Goal: Information Seeking & Learning: Check status

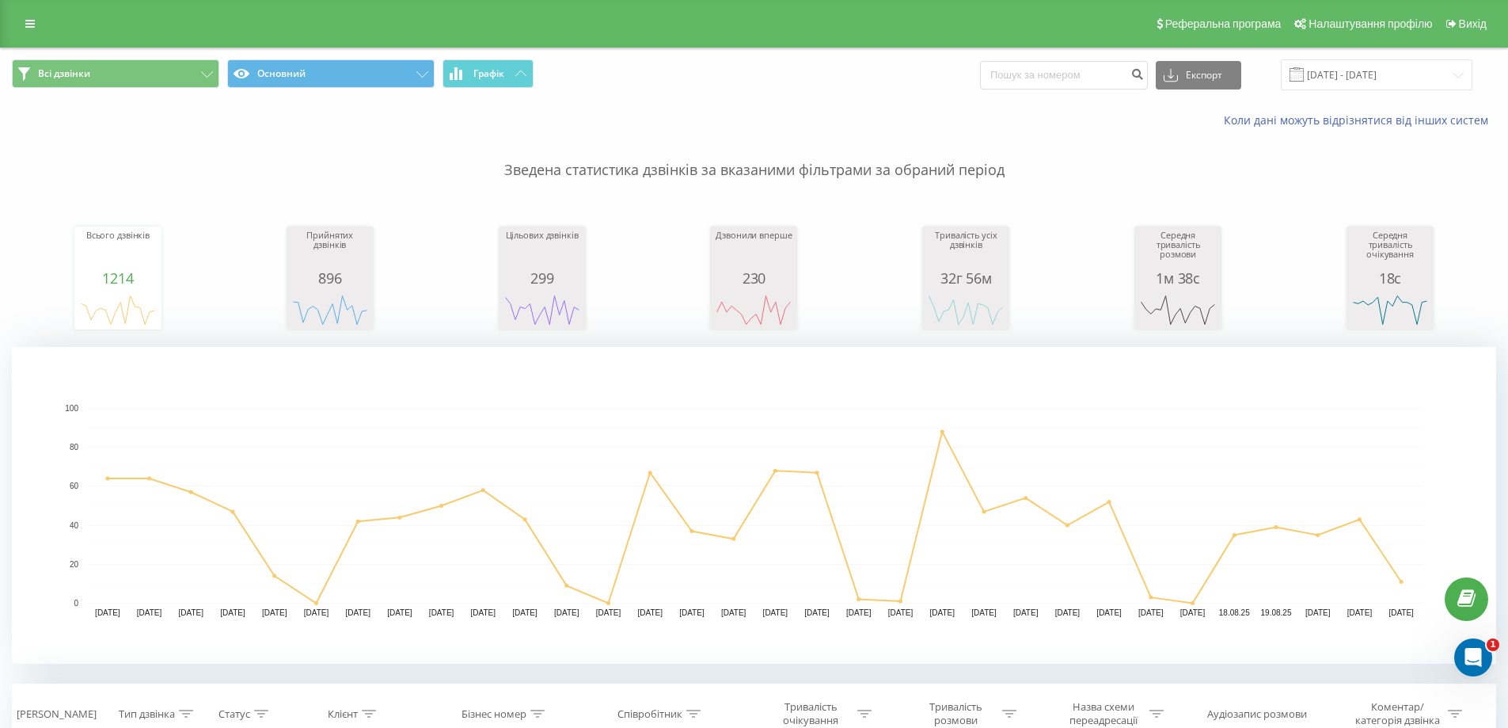
click at [759, 264] on div "Дзвонили вперше" at bounding box center [753, 250] width 79 height 40
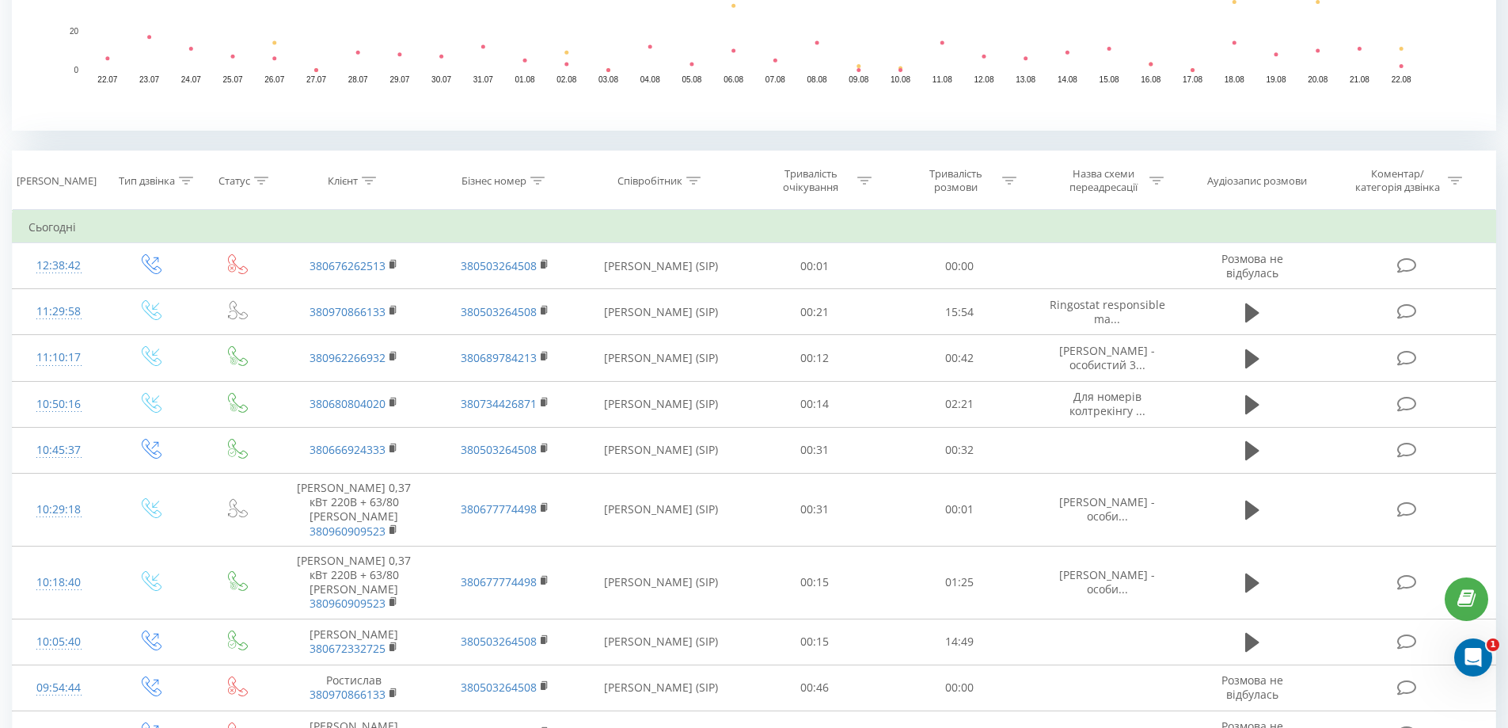
scroll to position [554, 0]
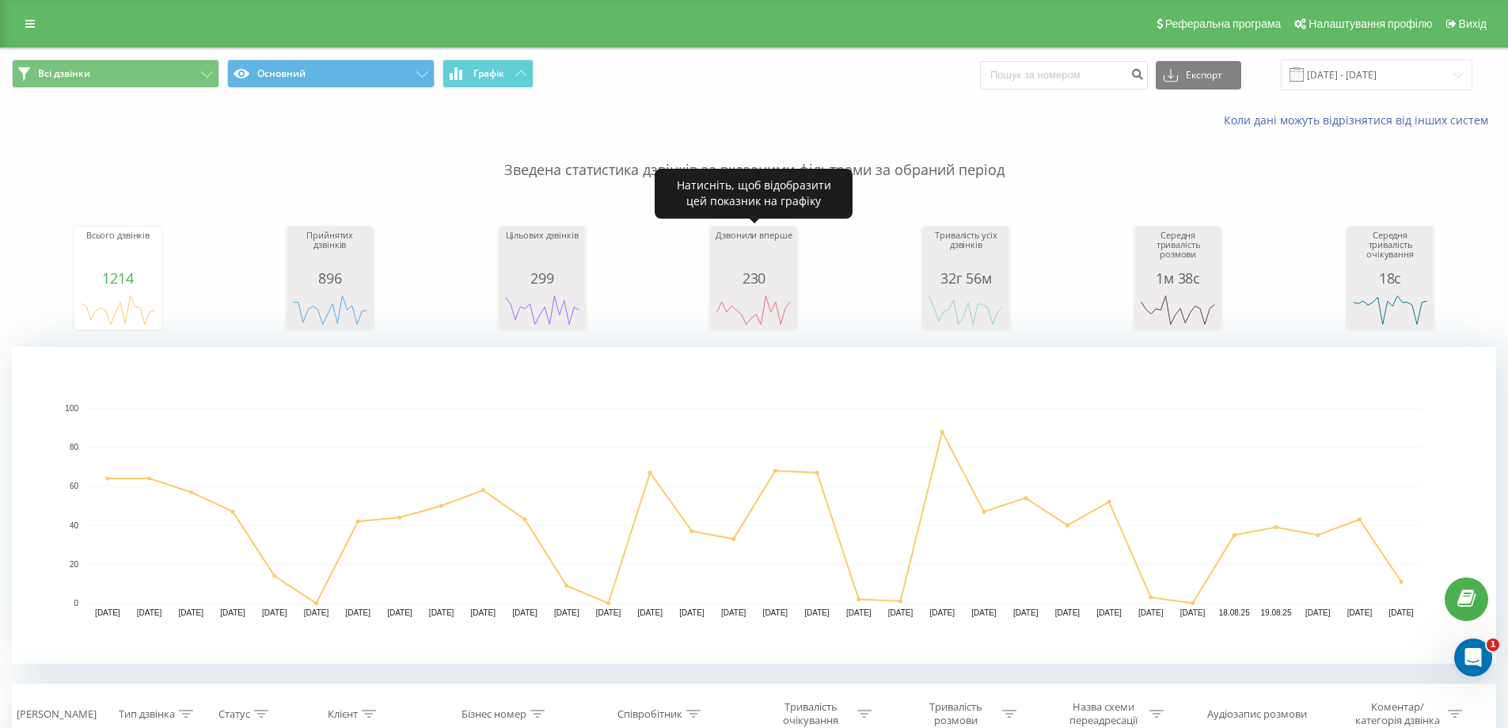
click at [763, 284] on div "230" at bounding box center [753, 278] width 79 height 16
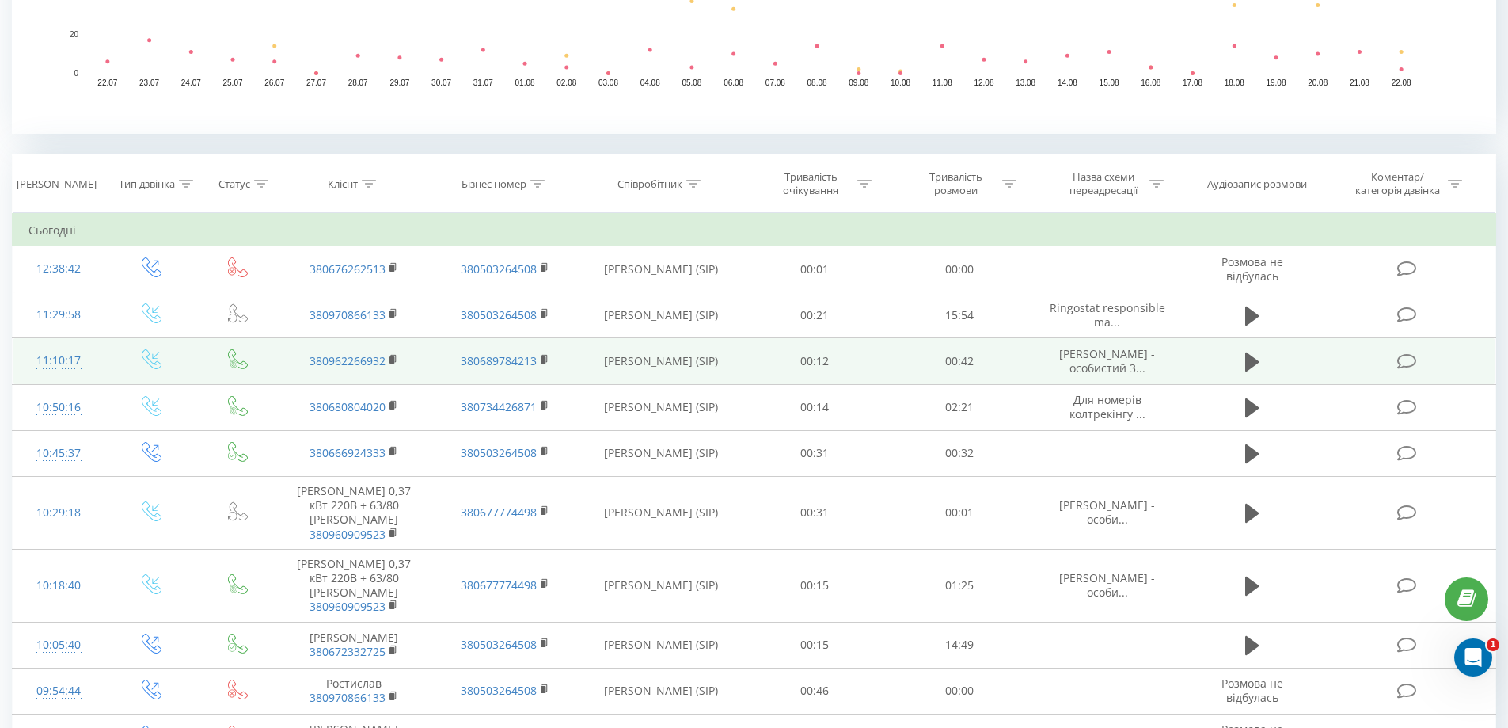
scroll to position [475, 0]
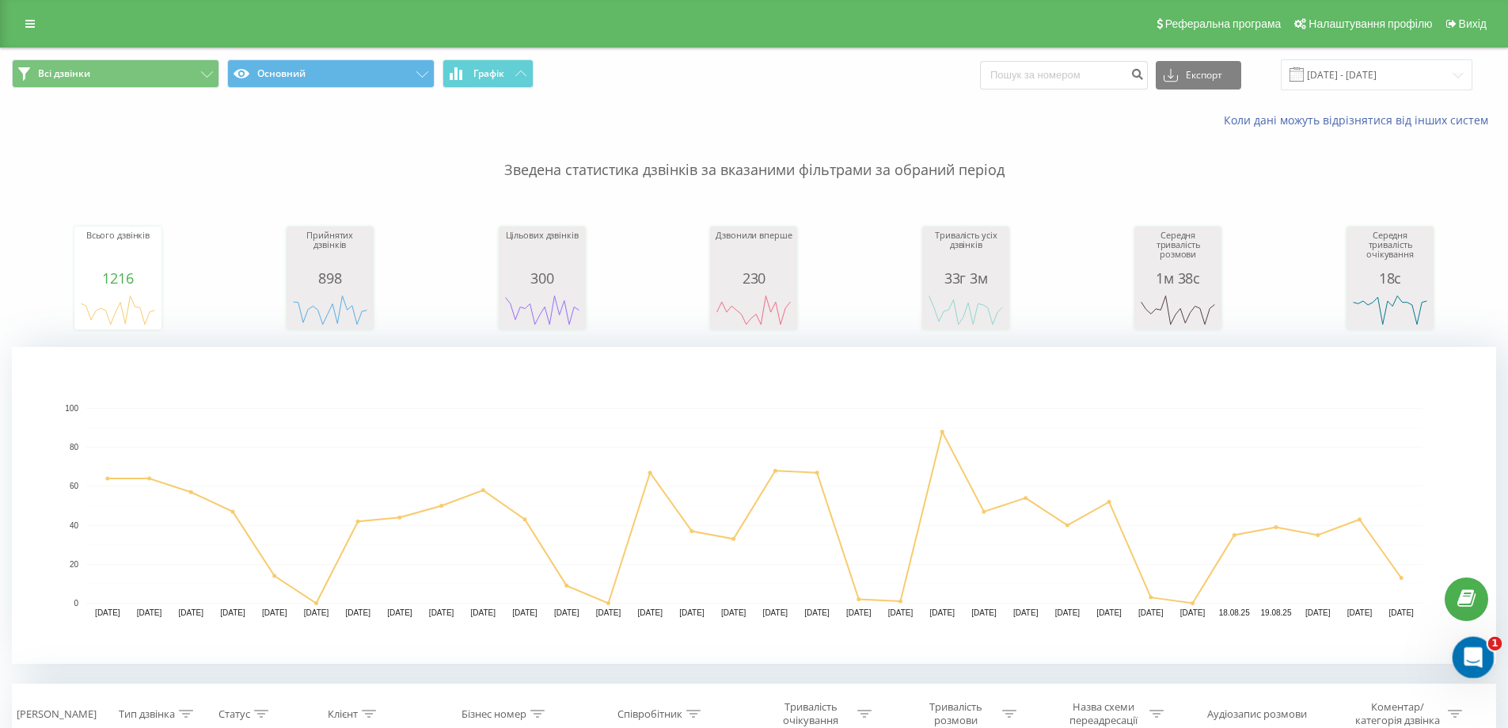
click at [1476, 657] on icon "Открыть службу сообщений Intercom" at bounding box center [1471, 655] width 26 height 26
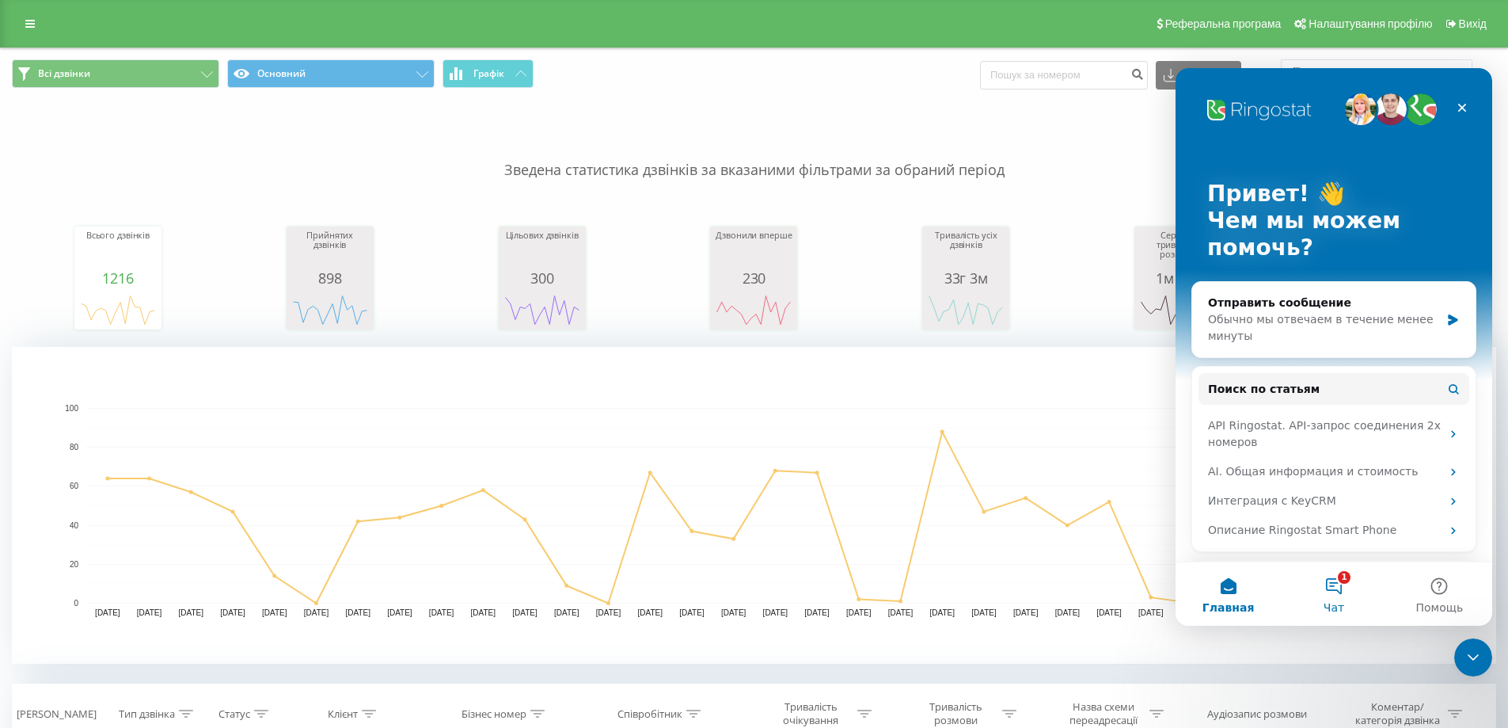
click at [1339, 595] on button "1 Чат" at bounding box center [1333, 593] width 105 height 63
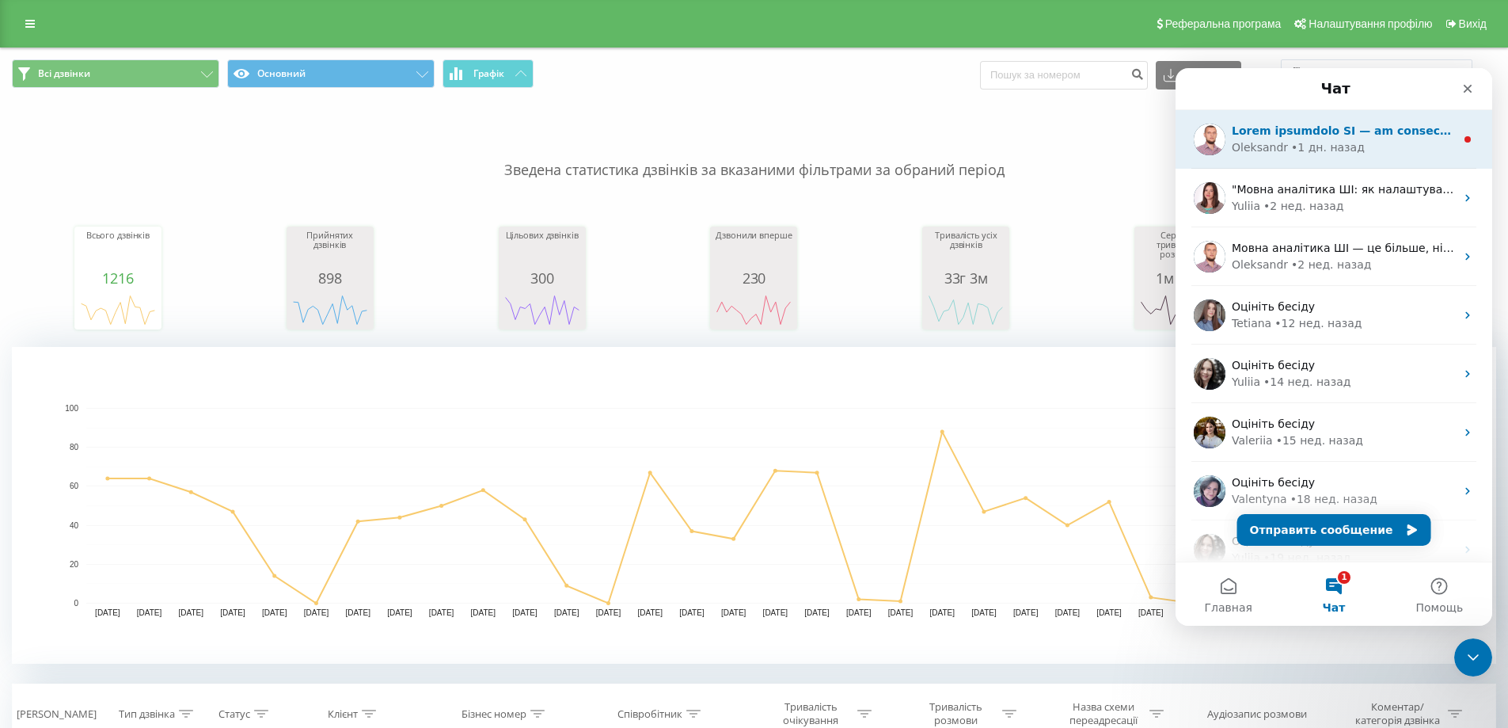
click at [1327, 146] on div "• 1 дн. назад" at bounding box center [1328, 147] width 74 height 17
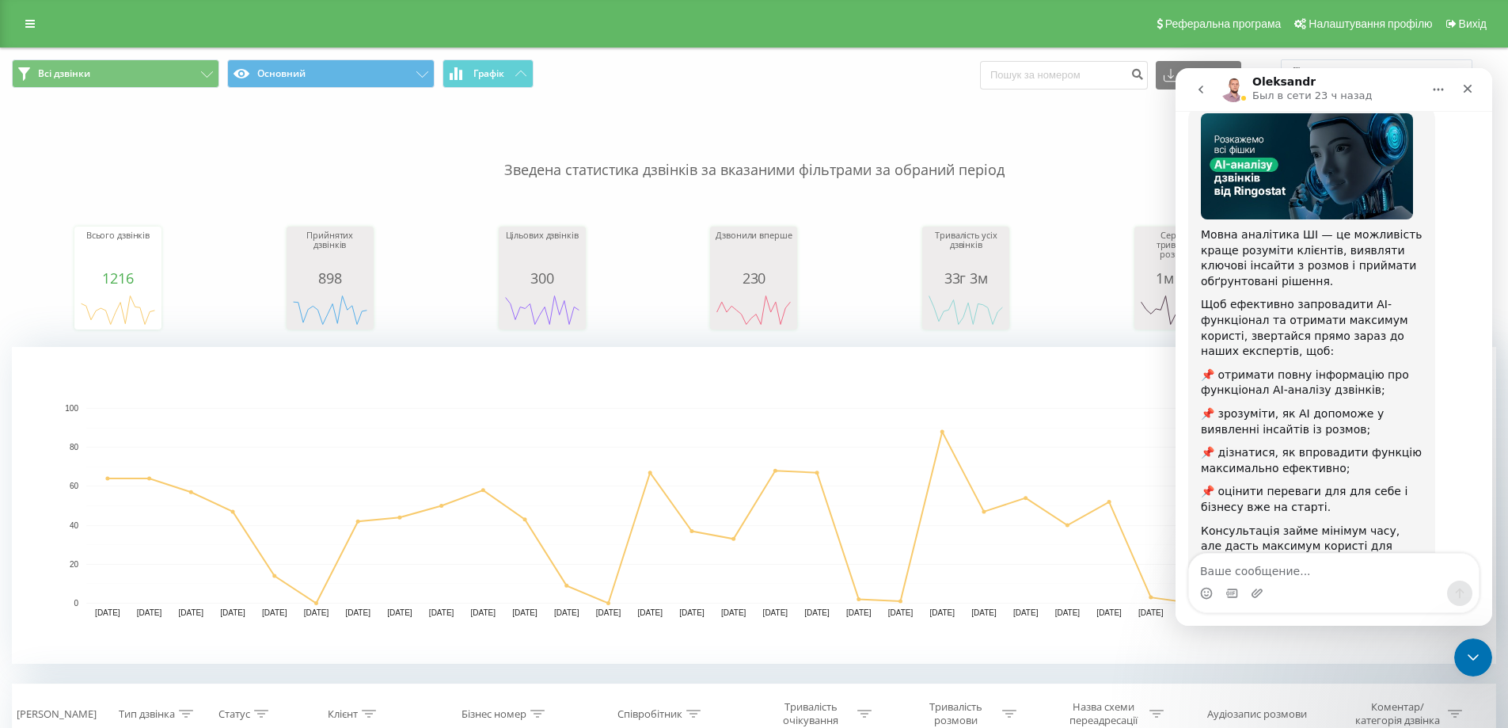
scroll to position [155, 0]
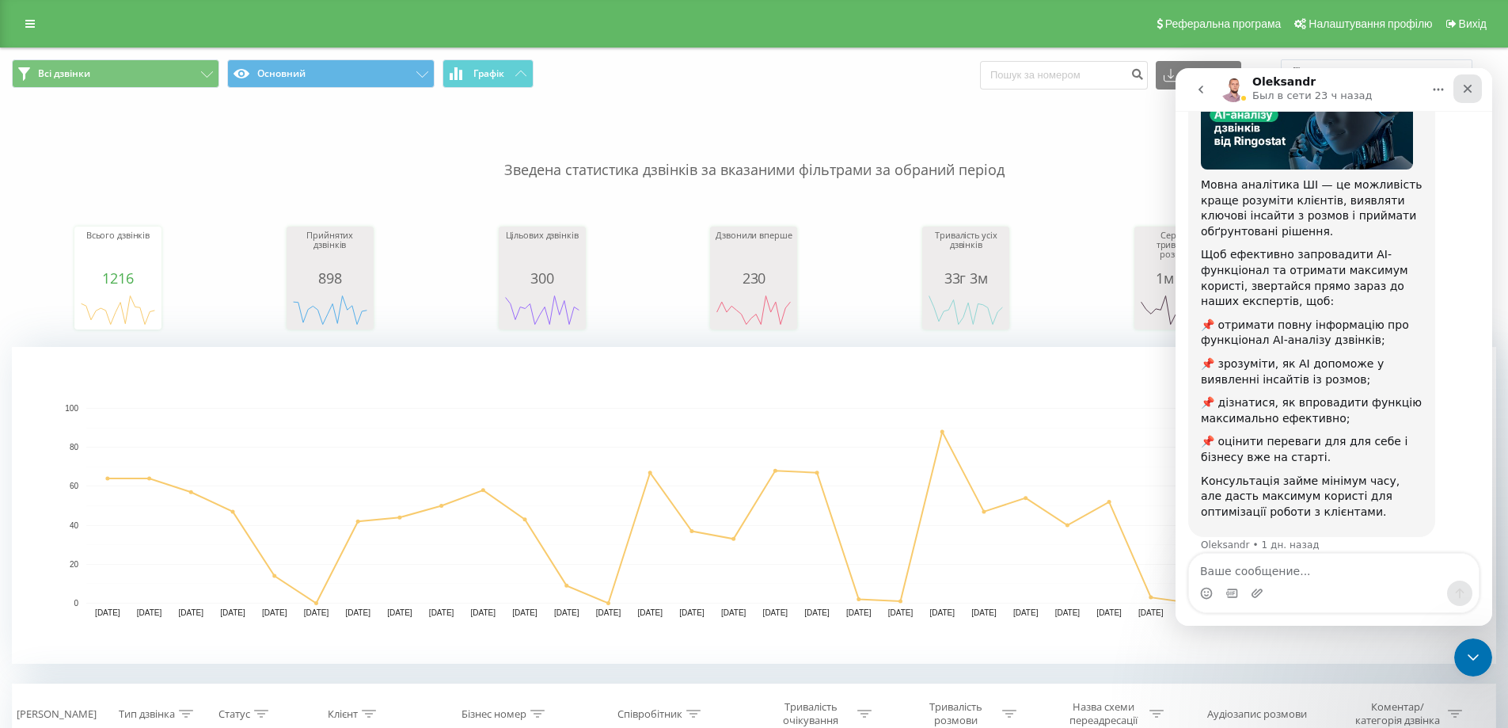
click at [1469, 85] on icon "Закрыть" at bounding box center [1467, 88] width 13 height 13
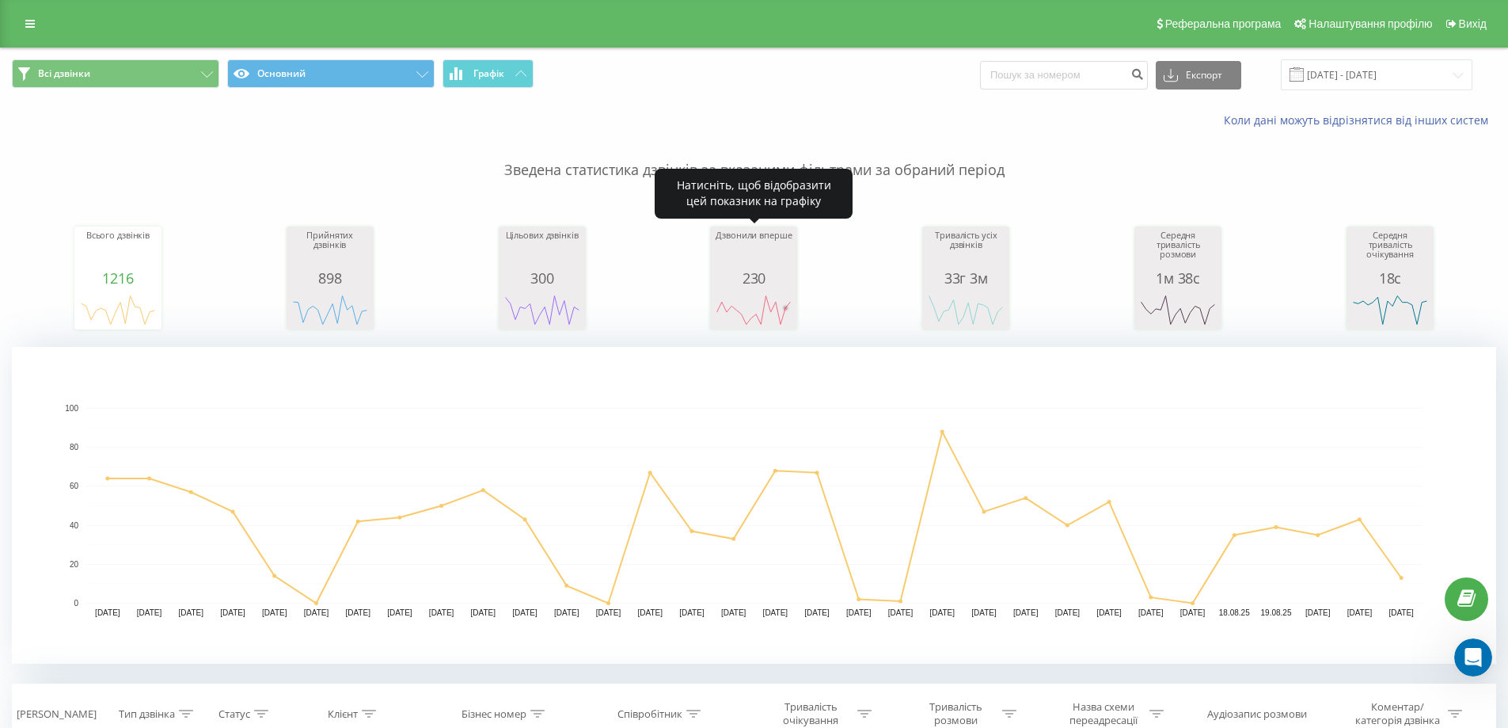
click at [781, 306] on rect "A chart." at bounding box center [753, 309] width 79 height 29
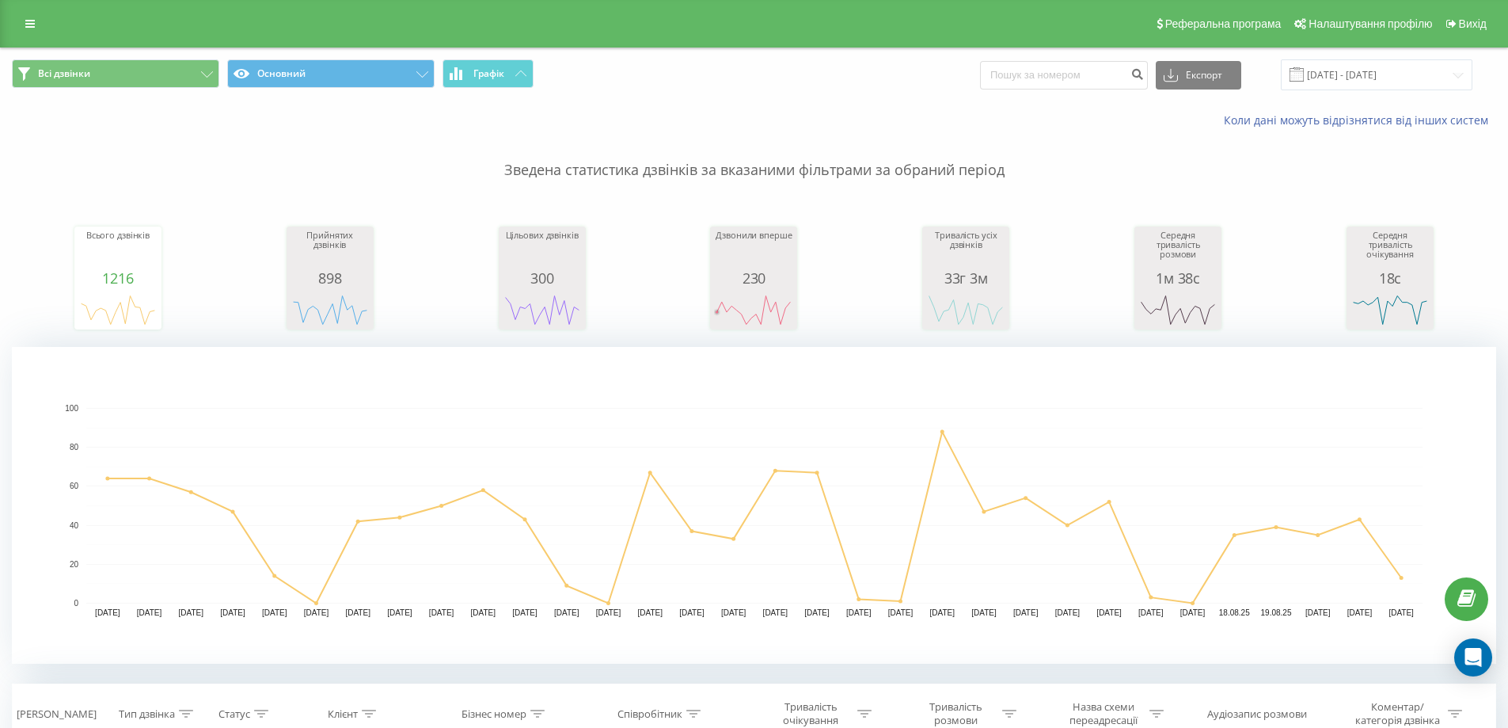
click at [743, 293] on icon "A chart." at bounding box center [753, 309] width 79 height 47
